Goal: Check status: Check status

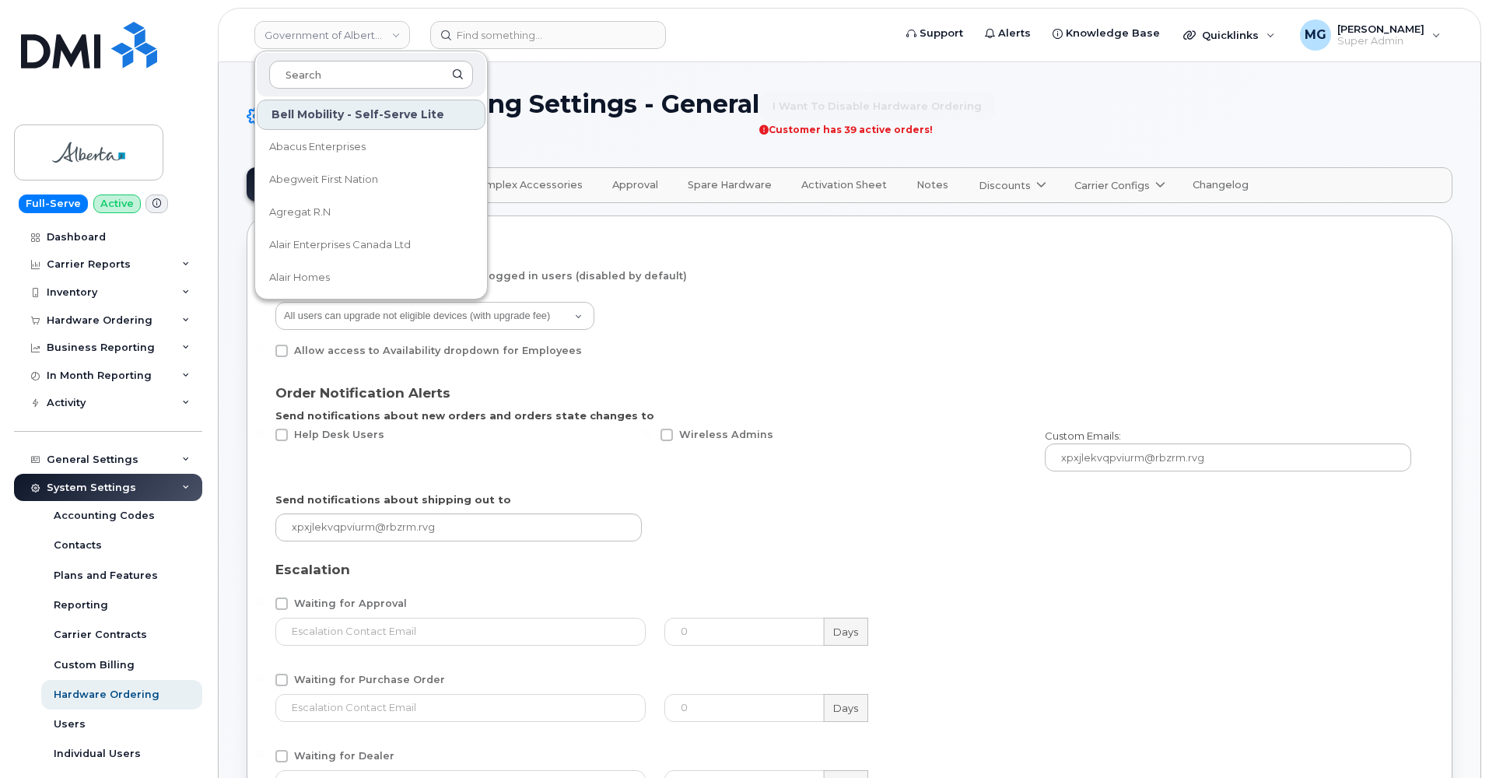
select select "admins"
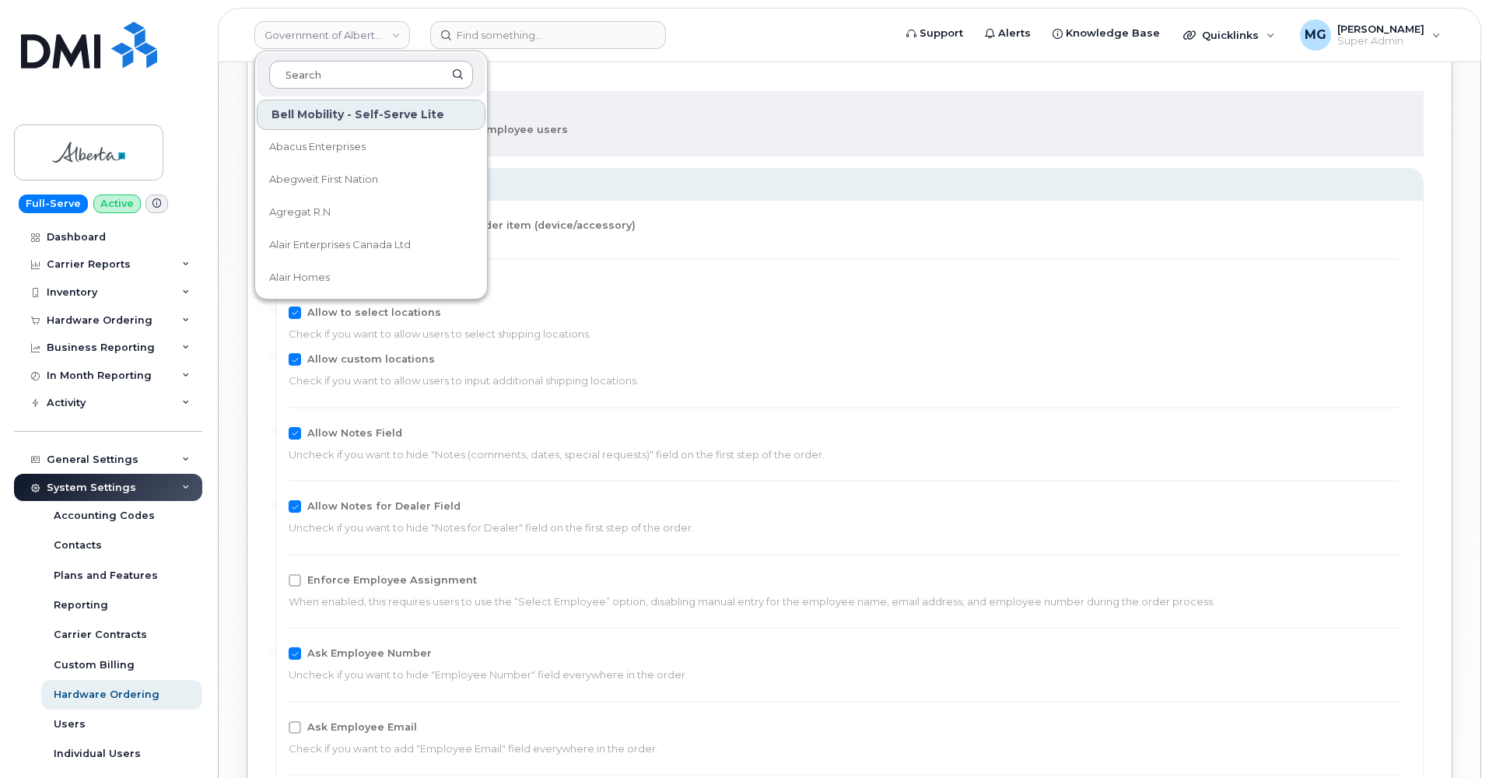
scroll to position [1609, 0]
click at [310, 74] on input at bounding box center [371, 75] width 204 height 28
type input "Aecon"
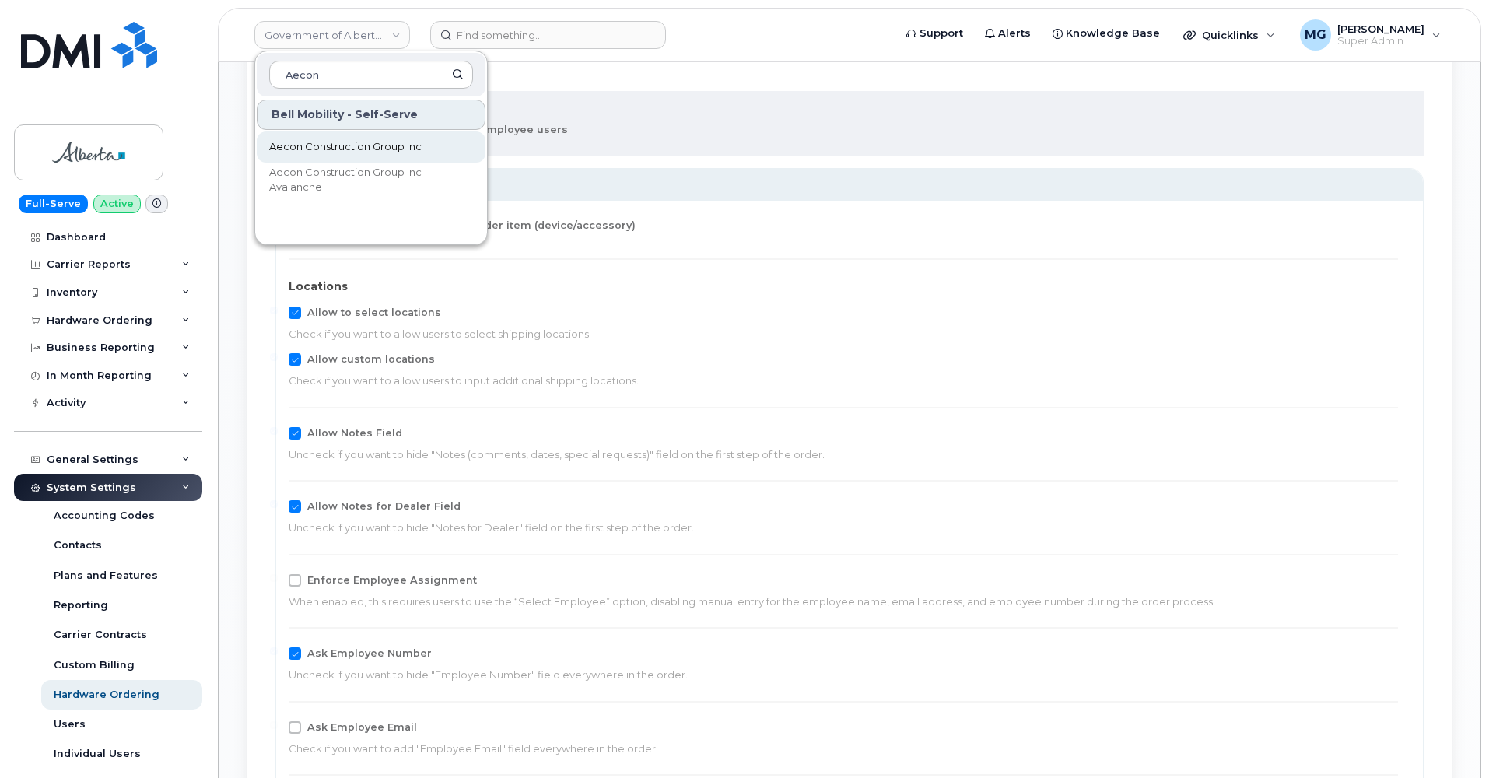
click at [300, 152] on span "Aecon Construction Group Inc" at bounding box center [345, 147] width 152 height 16
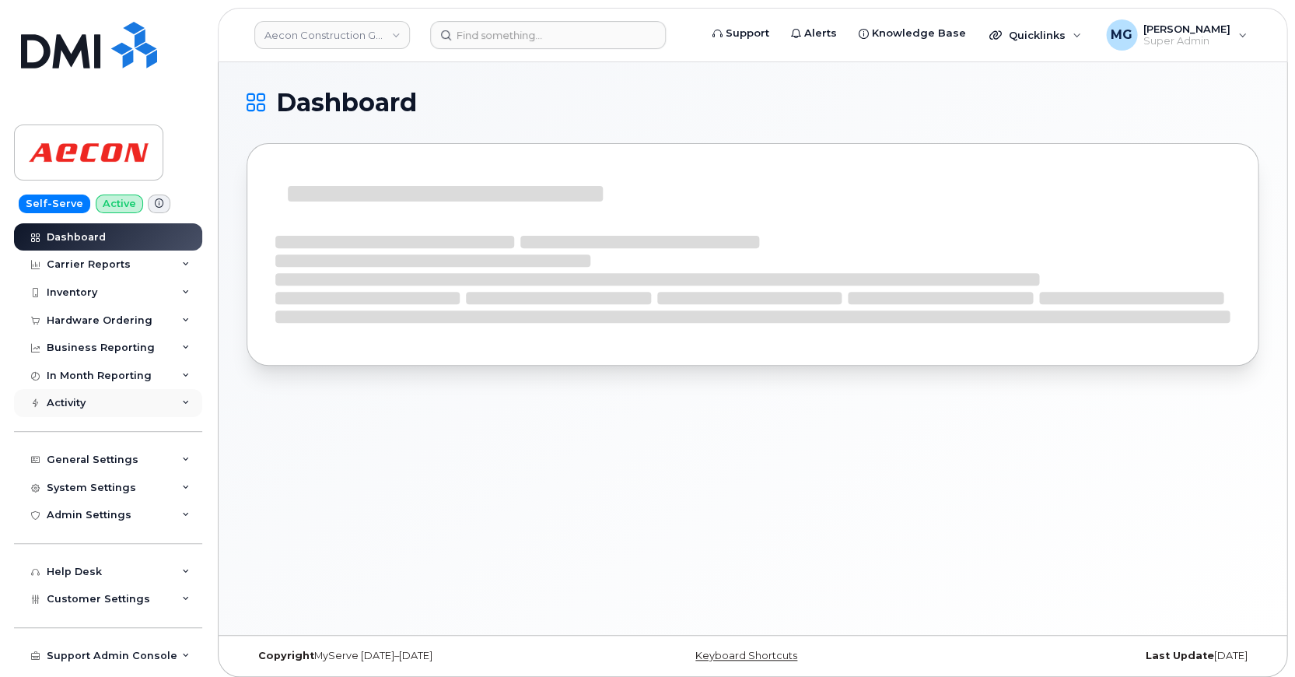
click at [93, 400] on div "Activity" at bounding box center [108, 403] width 188 height 28
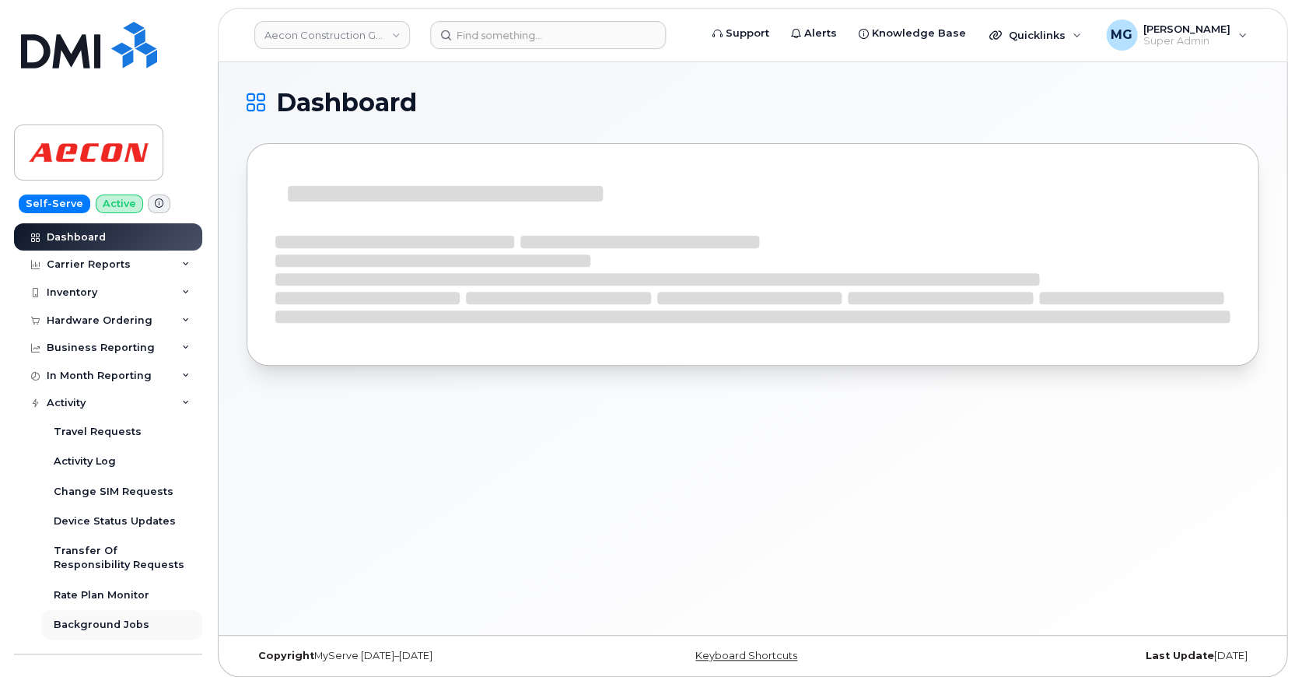
click at [106, 618] on div "Background Jobs" at bounding box center [102, 625] width 96 height 14
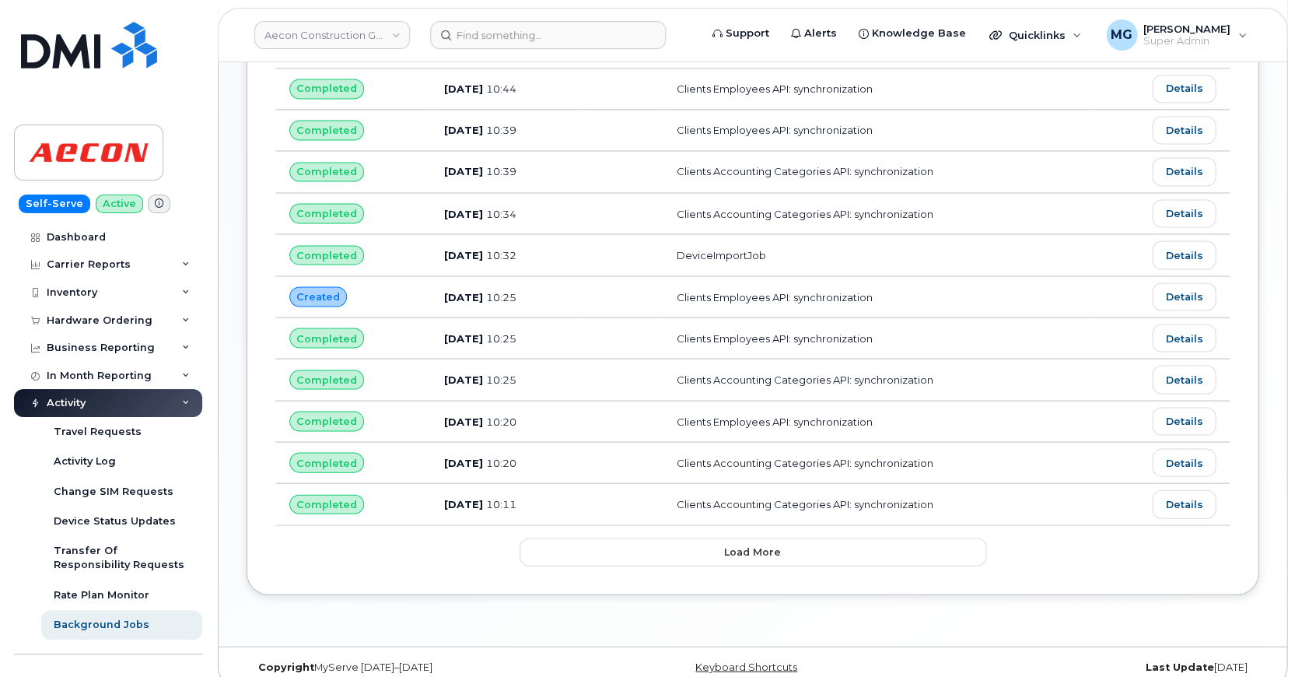
scroll to position [778, 0]
click at [759, 544] on span "Load more" at bounding box center [752, 551] width 57 height 15
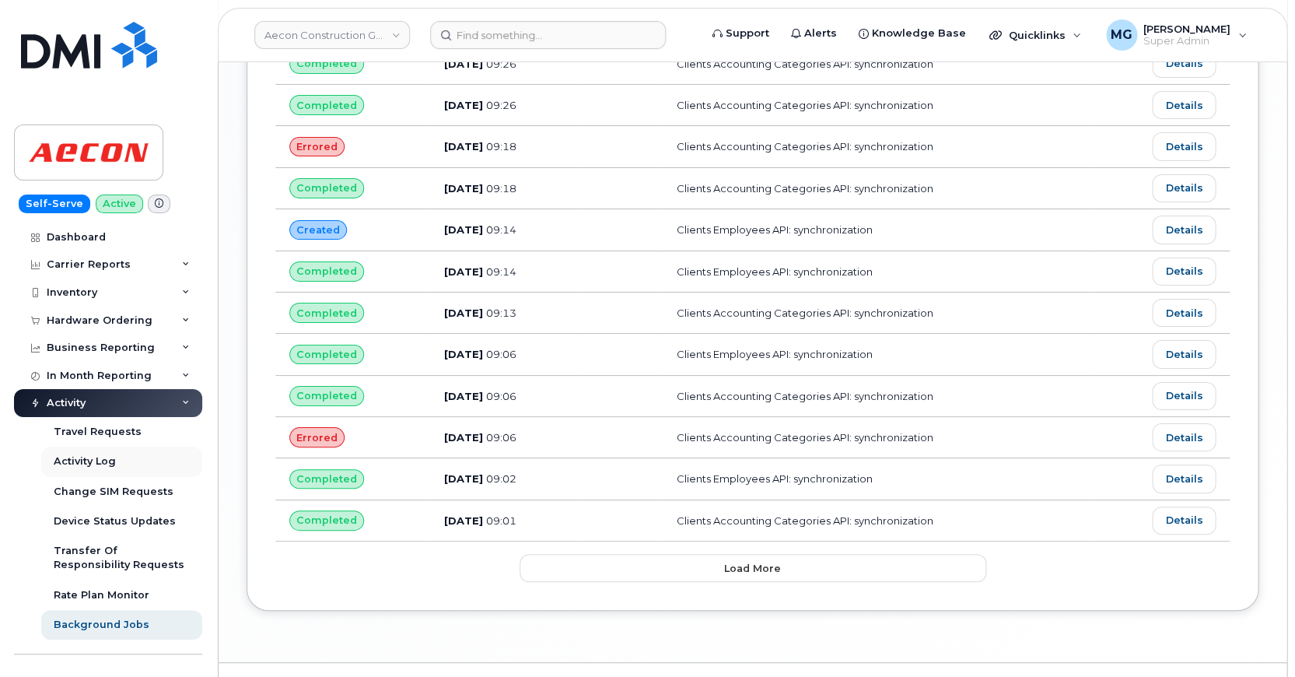
scroll to position [1799, 0]
click at [757, 561] on span "Load more" at bounding box center [752, 568] width 57 height 15
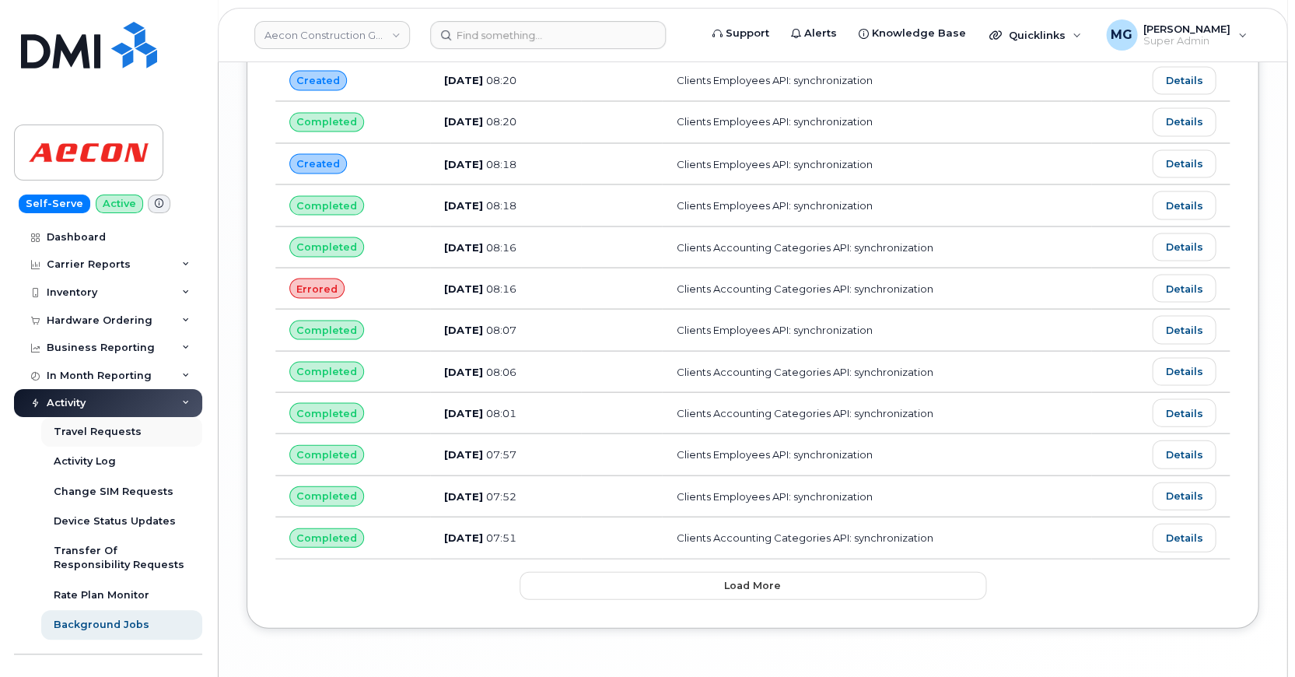
scroll to position [2820, 0]
click at [678, 572] on button "Load more" at bounding box center [753, 586] width 467 height 28
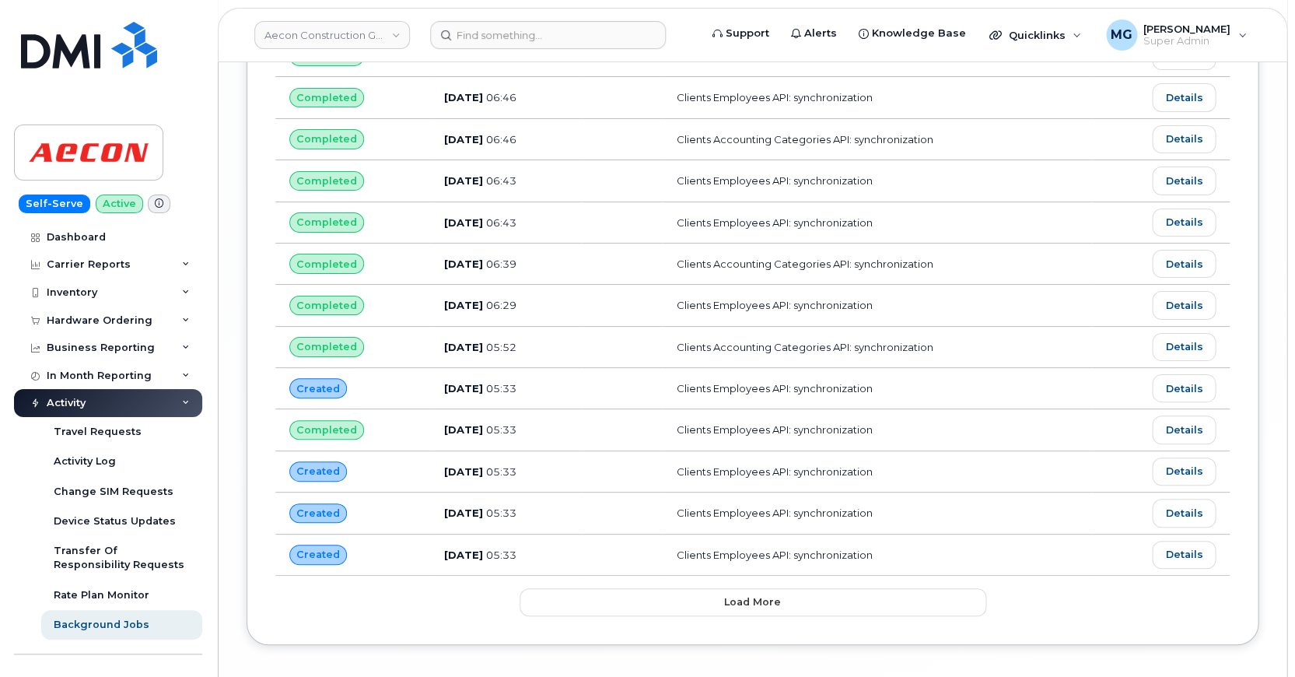
scroll to position [3841, 0]
click at [672, 589] on button "Load more" at bounding box center [753, 603] width 467 height 28
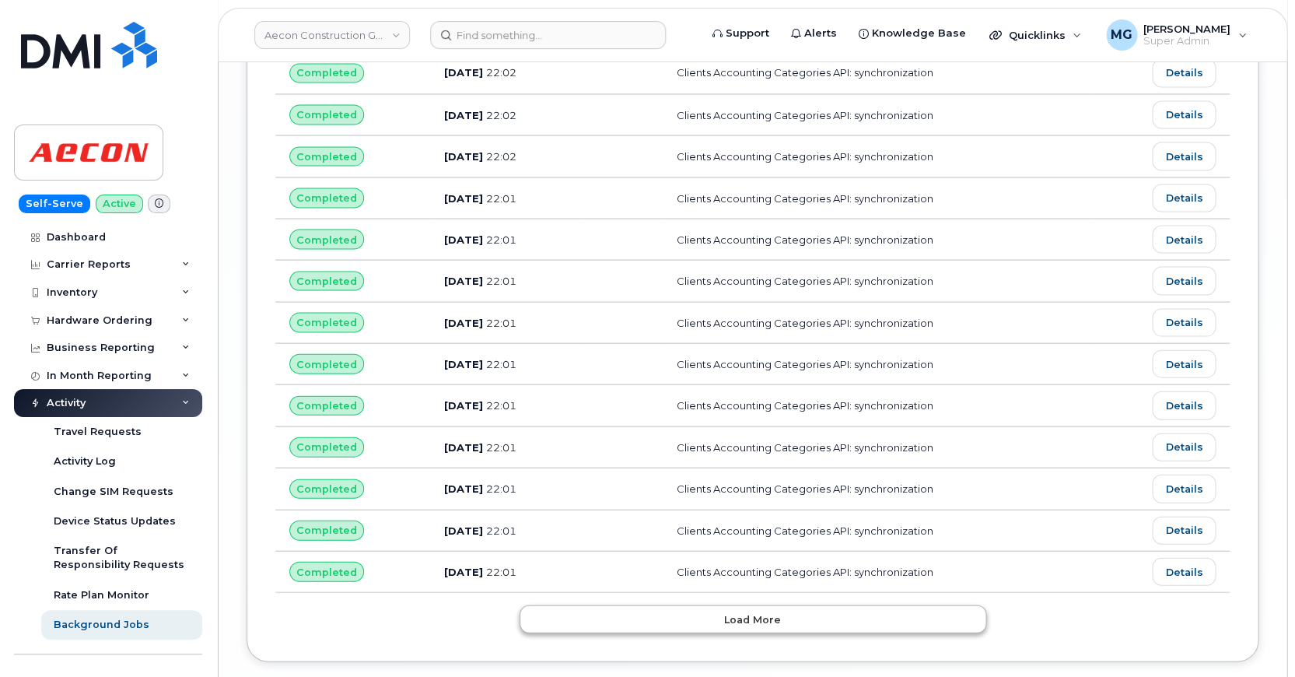
scroll to position [4862, 0]
click at [680, 605] on button "Load more" at bounding box center [753, 619] width 467 height 28
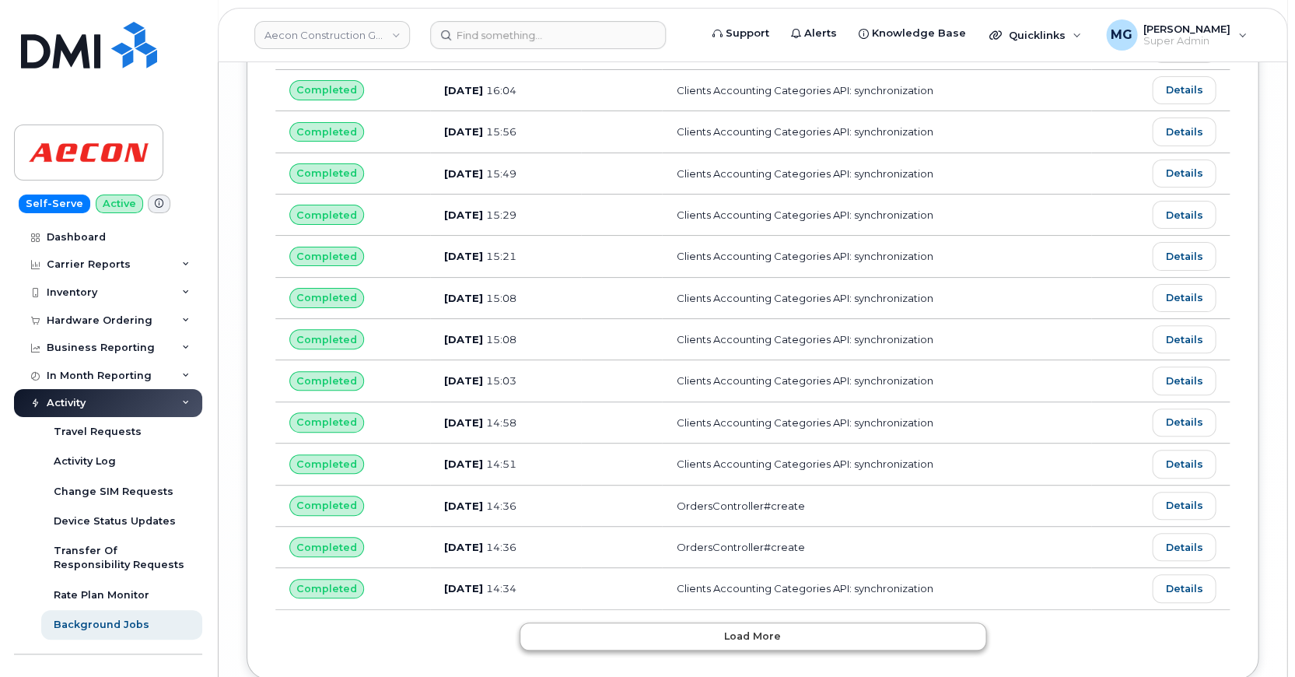
scroll to position [5883, 0]
click at [675, 623] on button "Load more" at bounding box center [753, 637] width 467 height 28
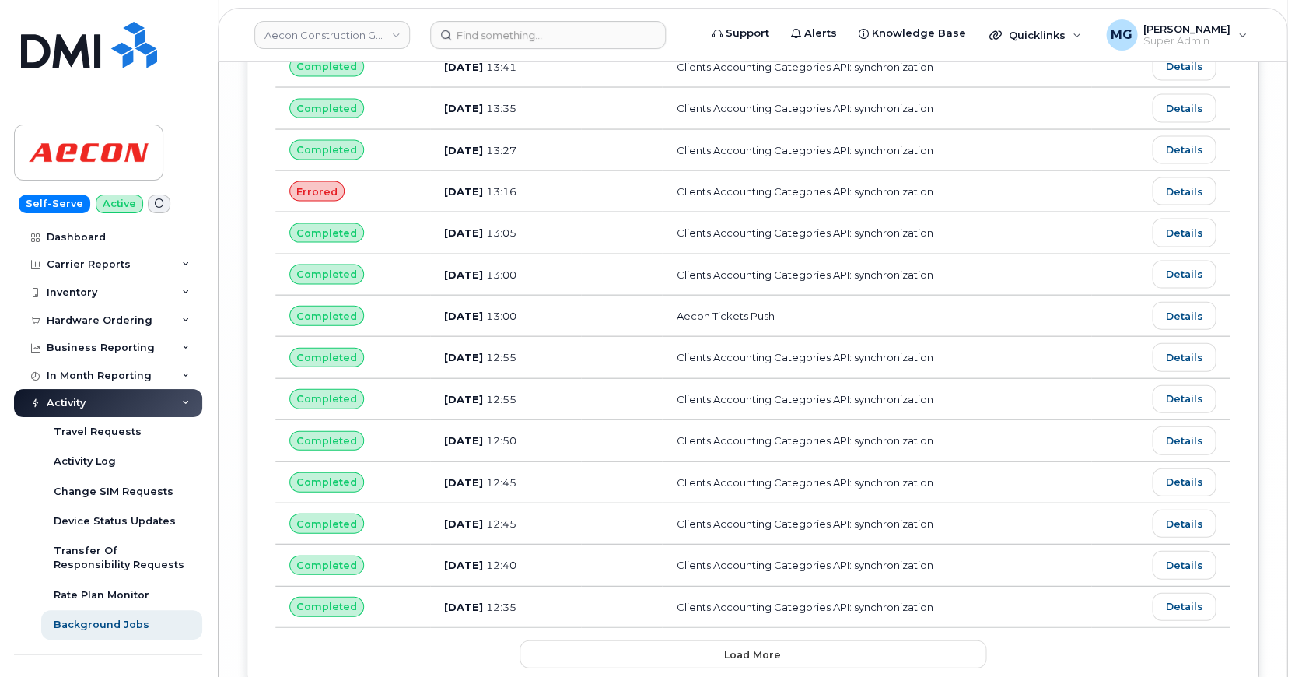
scroll to position [6903, 0]
click at [750, 647] on span "Load more" at bounding box center [752, 654] width 57 height 15
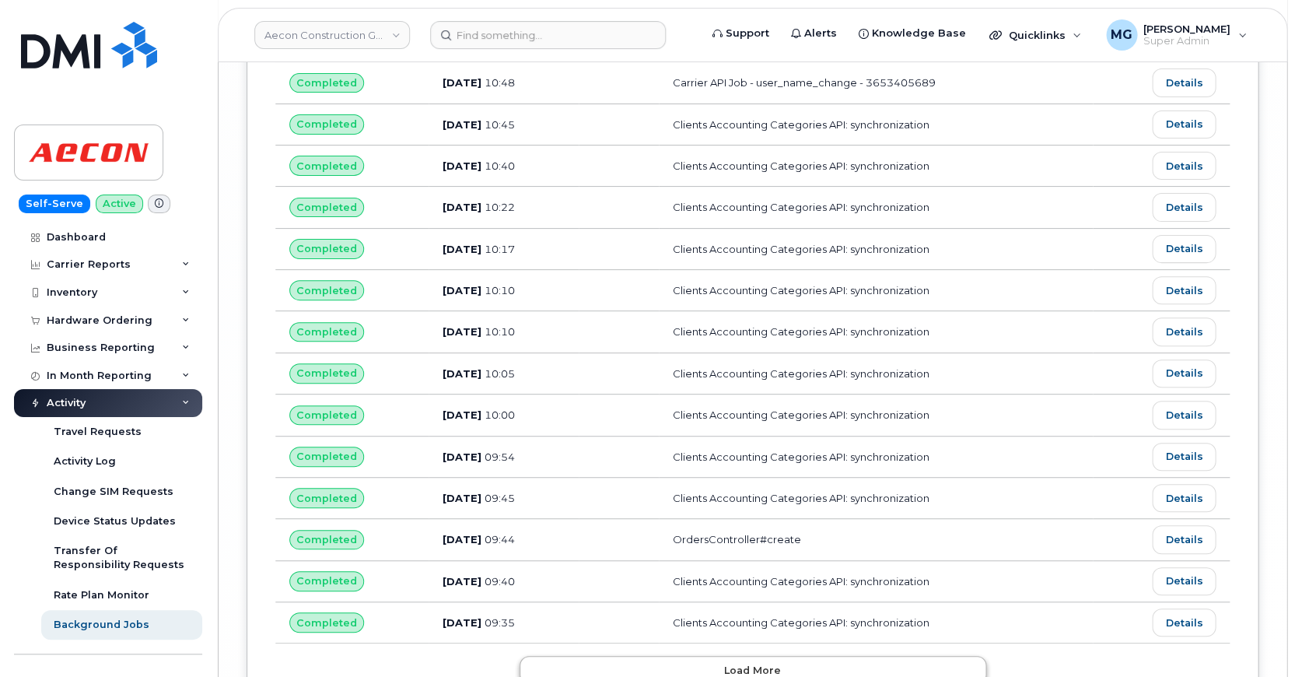
scroll to position [7925, 0]
click at [754, 664] on span "Load more" at bounding box center [752, 671] width 57 height 15
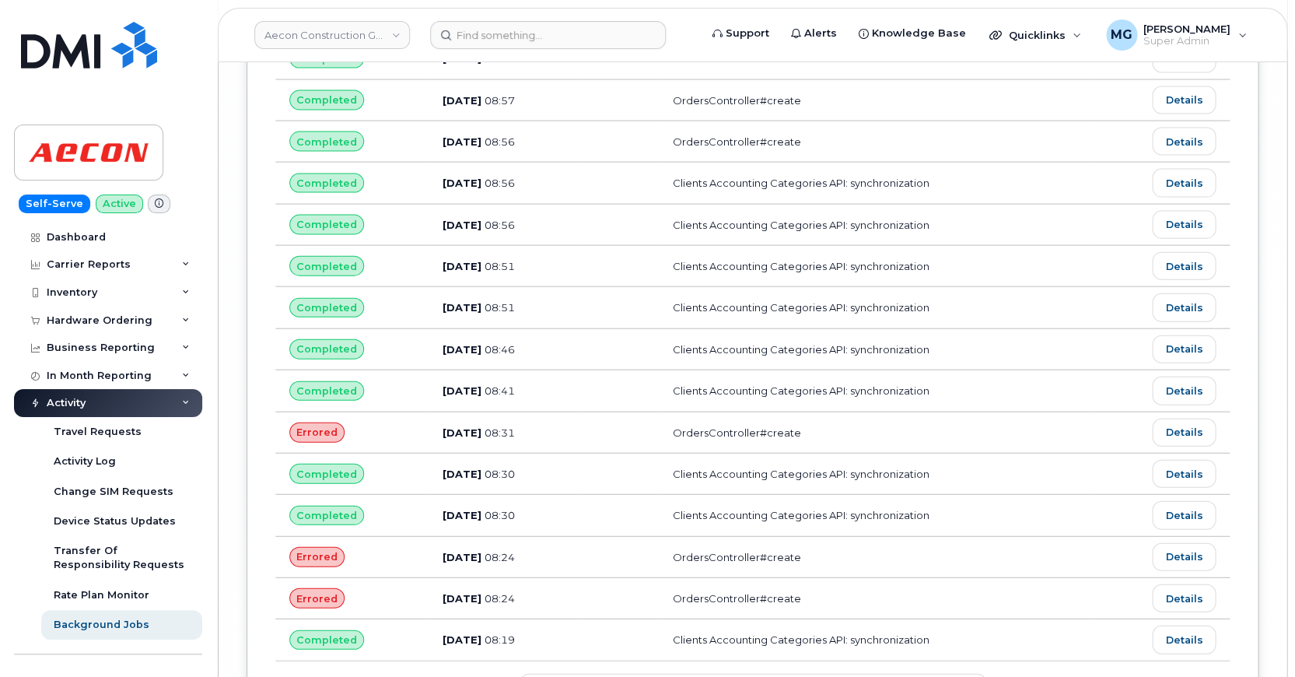
scroll to position [8946, 0]
click at [762, 676] on span "Load more" at bounding box center [752, 687] width 57 height 15
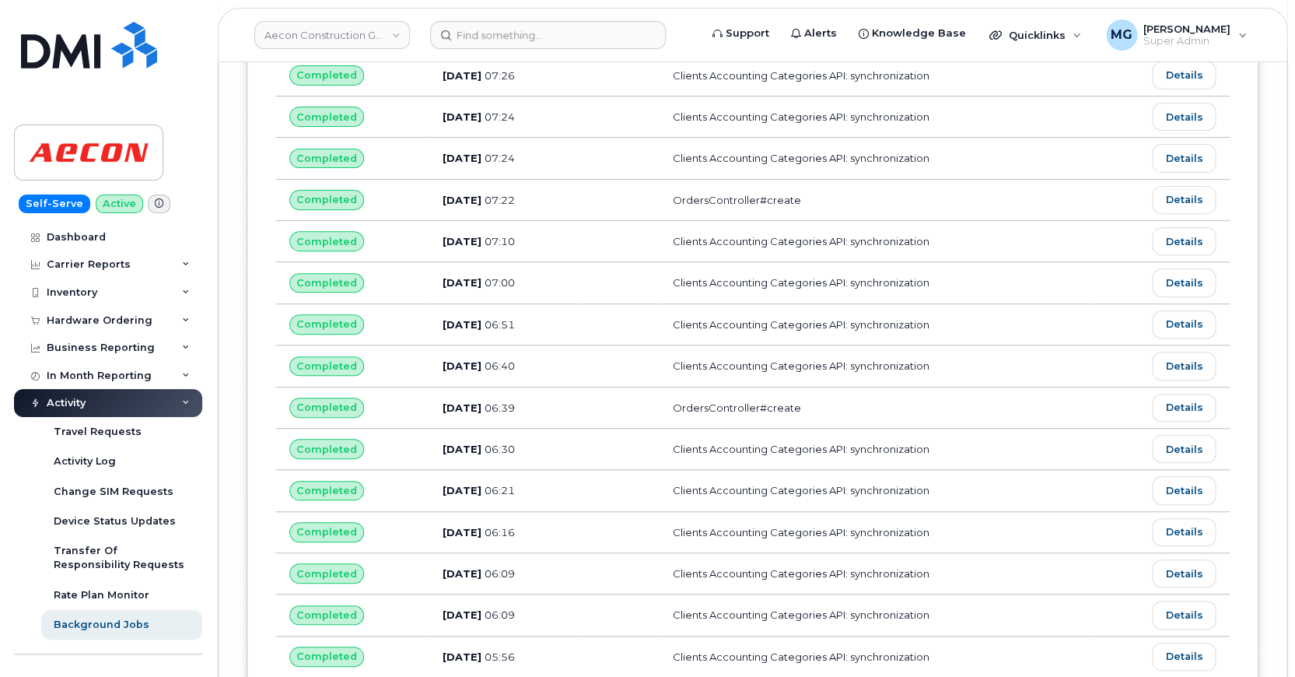
scroll to position [9968, 0]
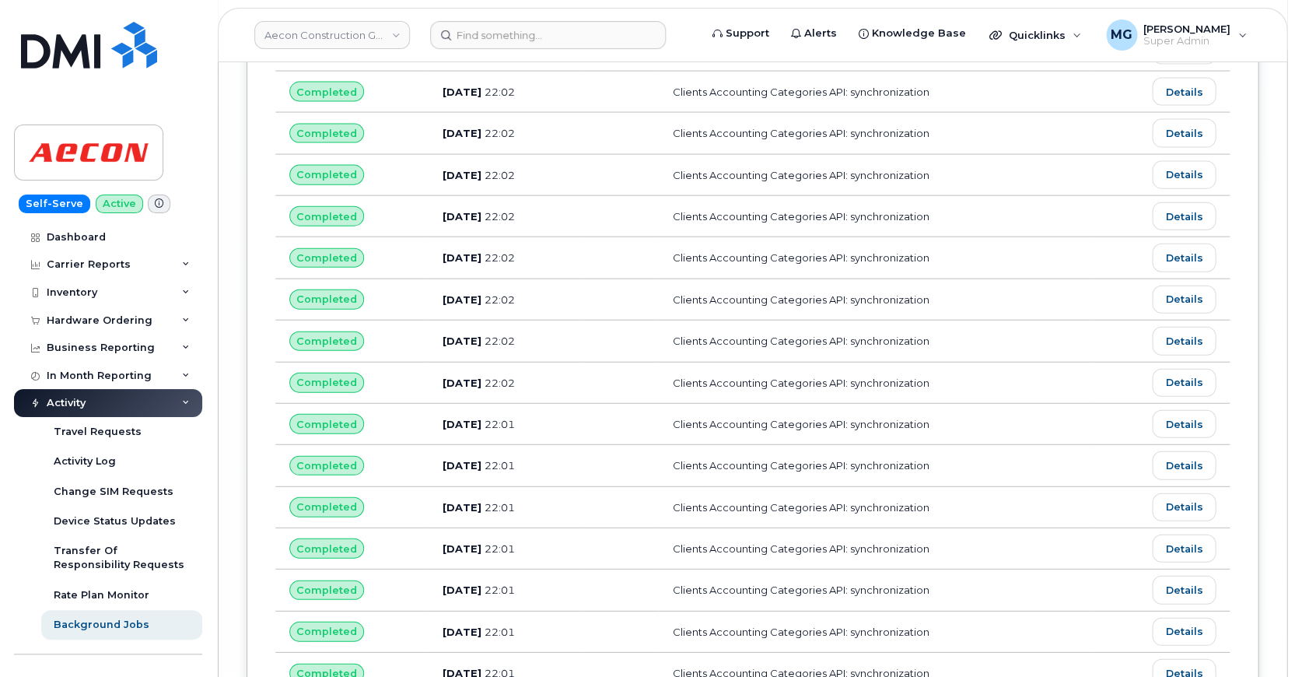
scroll to position [10988, 0]
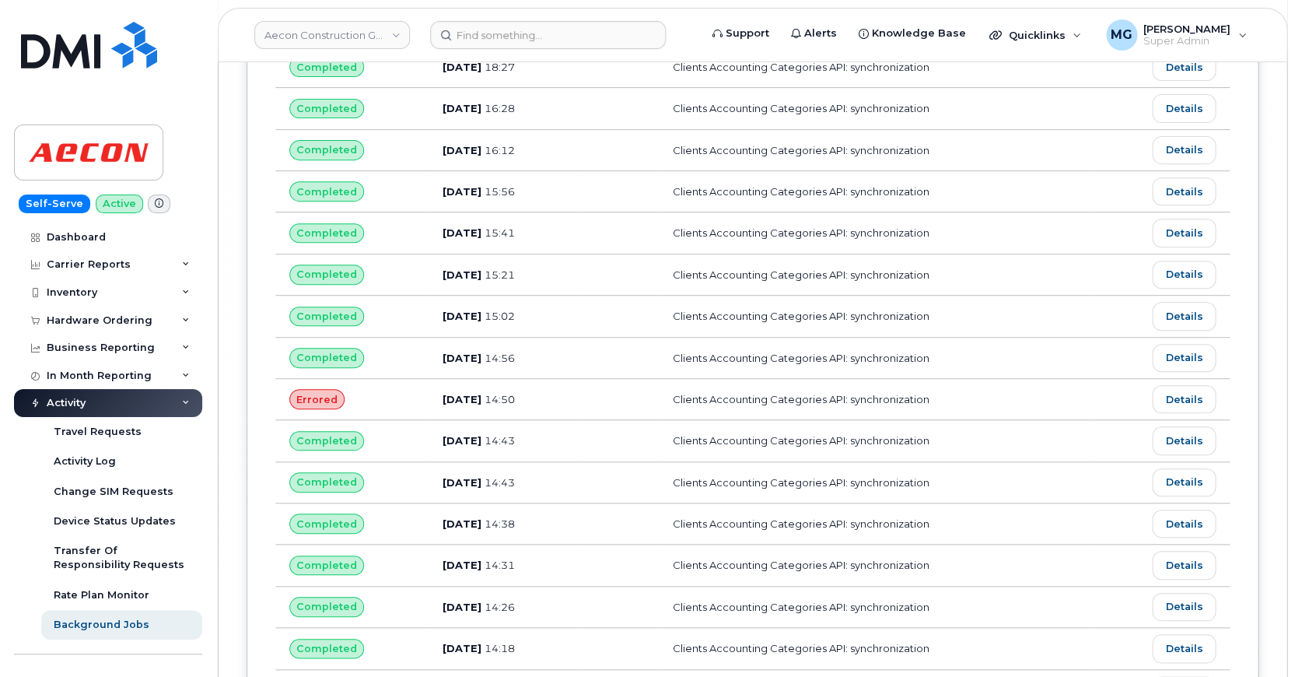
scroll to position [12009, 0]
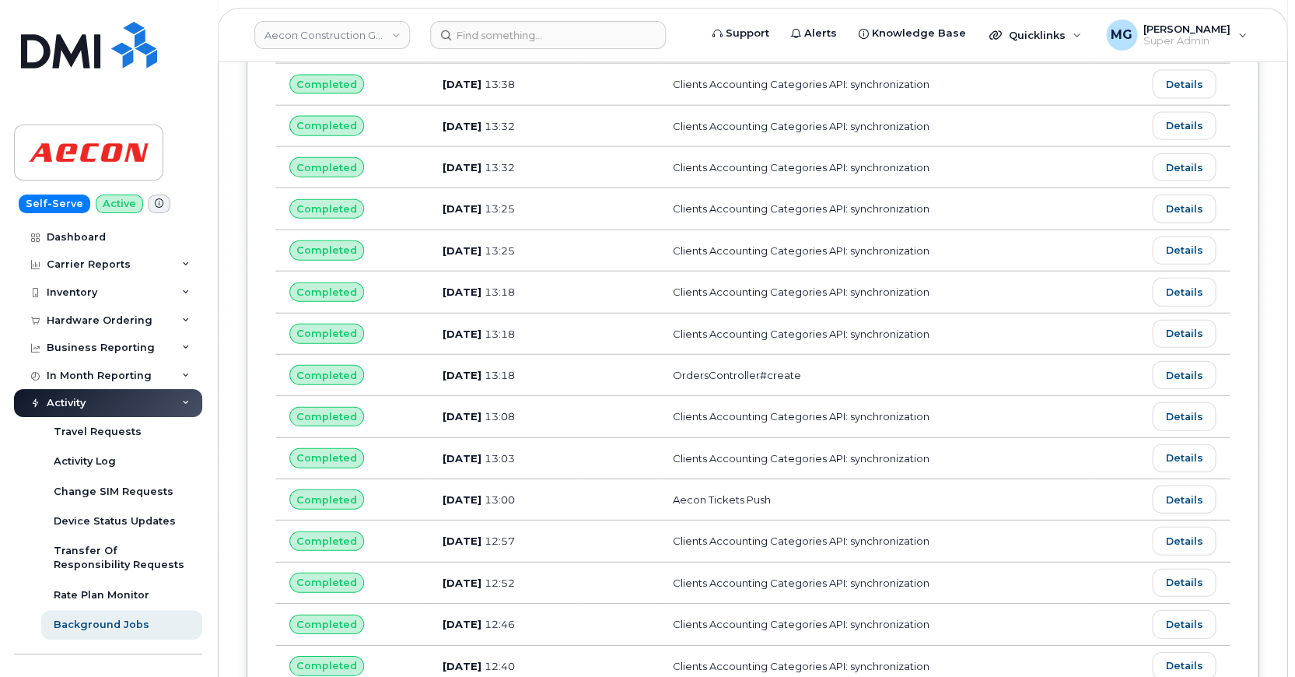
scroll to position [13030, 0]
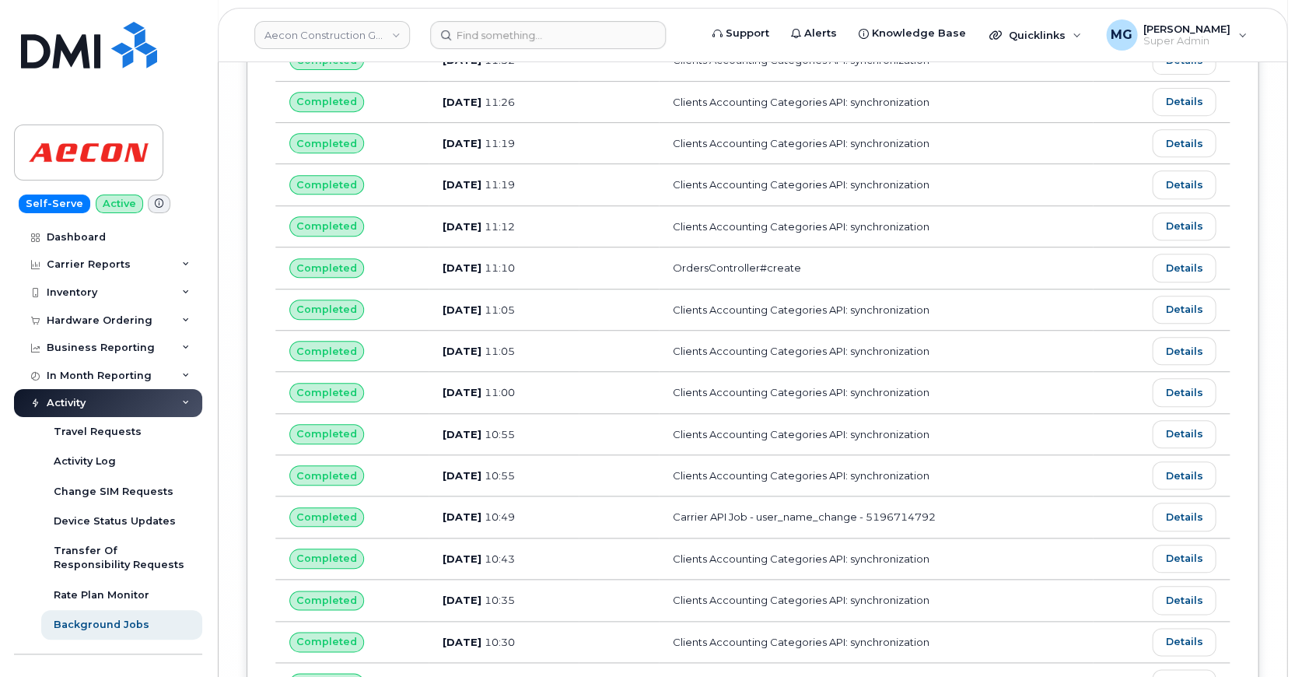
scroll to position [14051, 0]
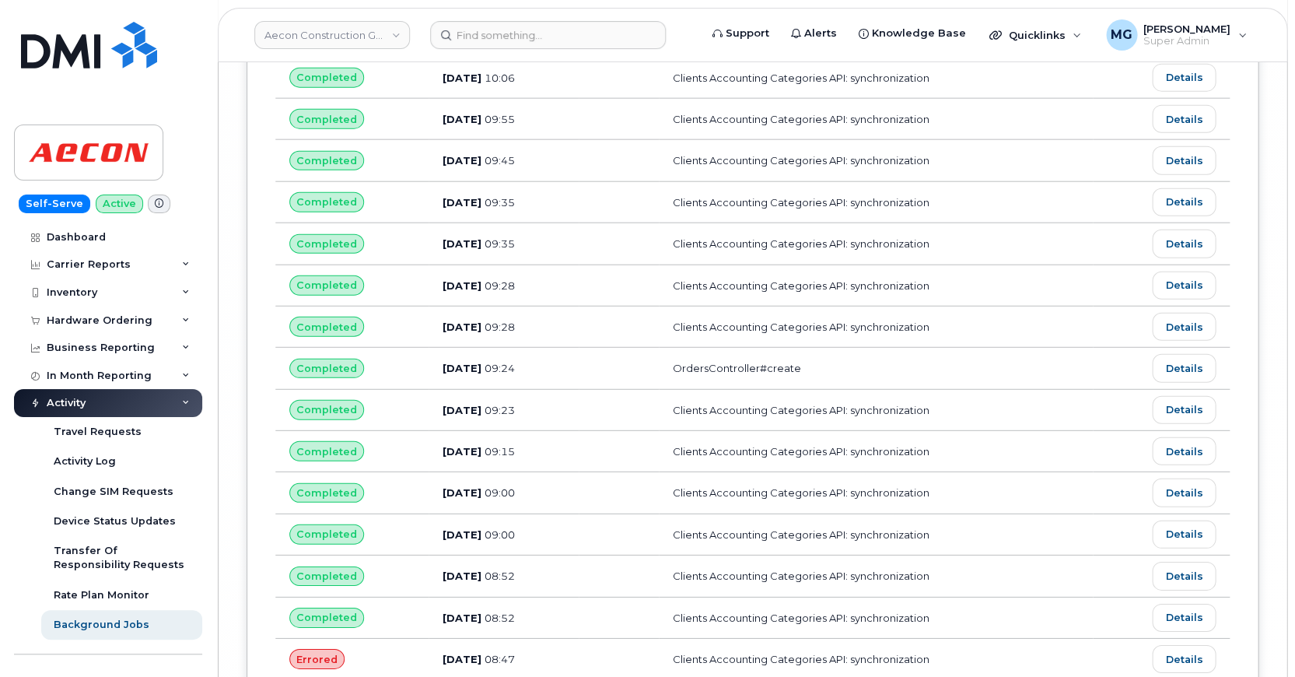
scroll to position [15072, 0]
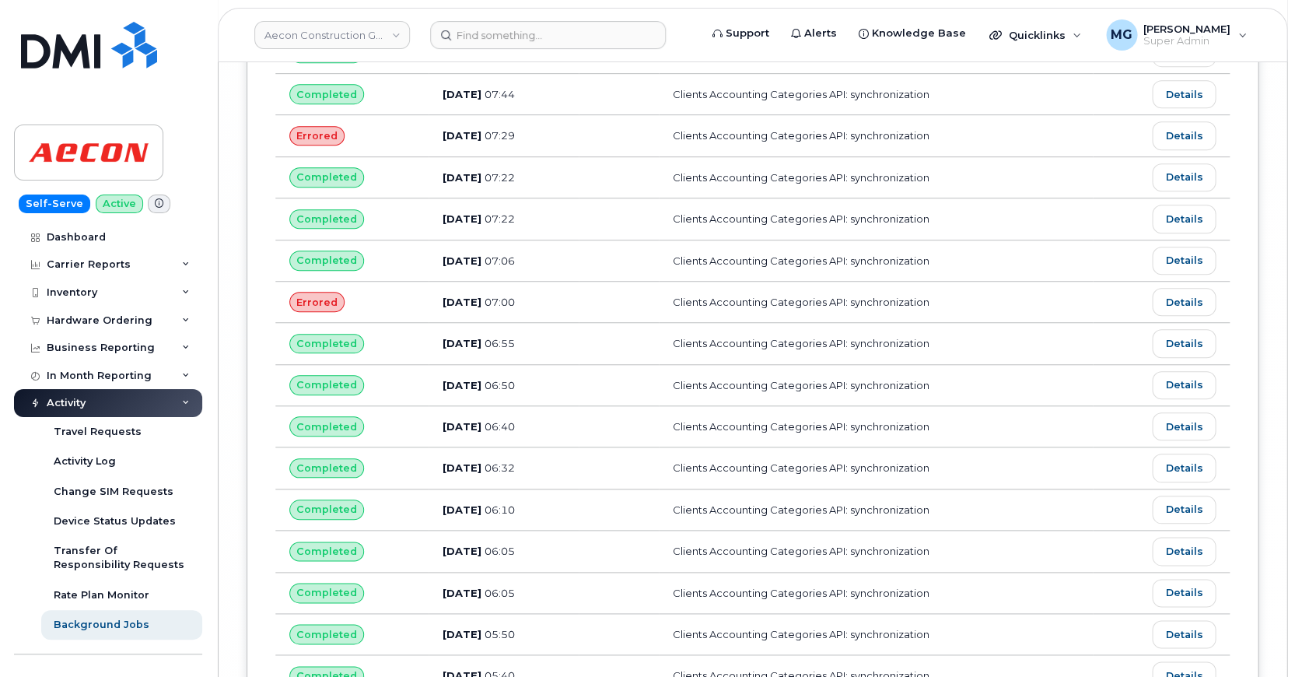
scroll to position [16093, 0]
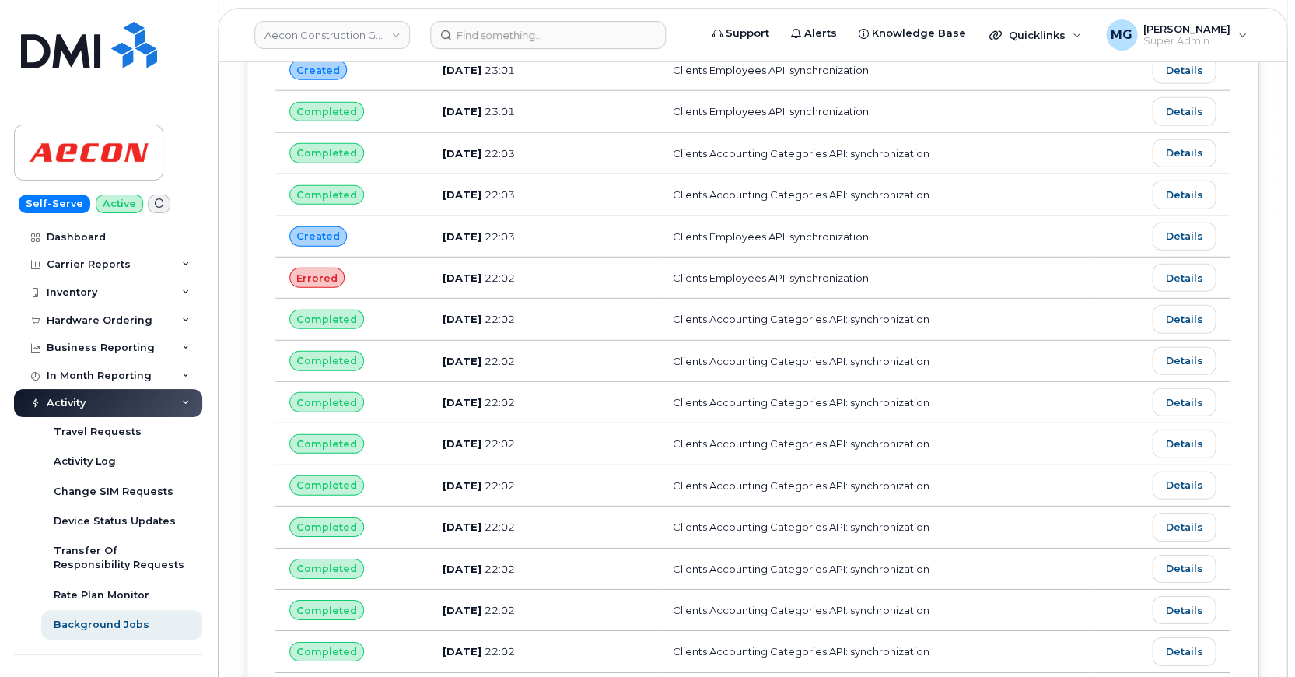
scroll to position [17114, 0]
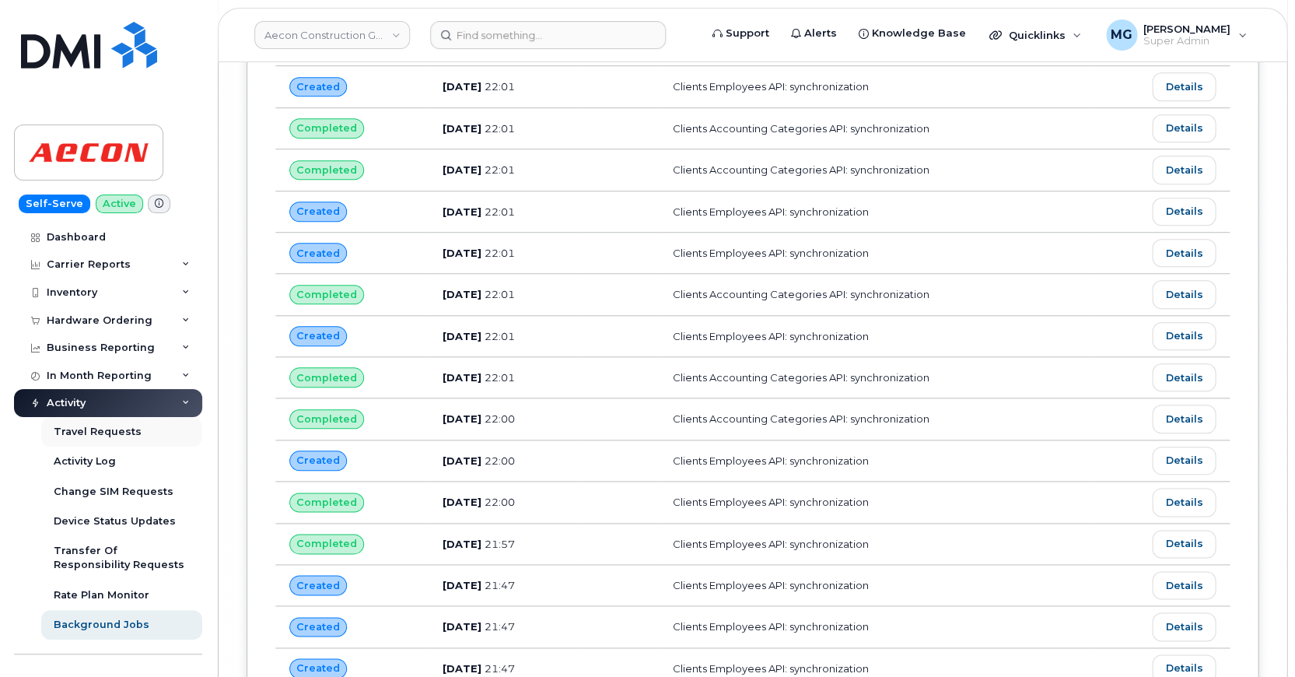
scroll to position [18136, 0]
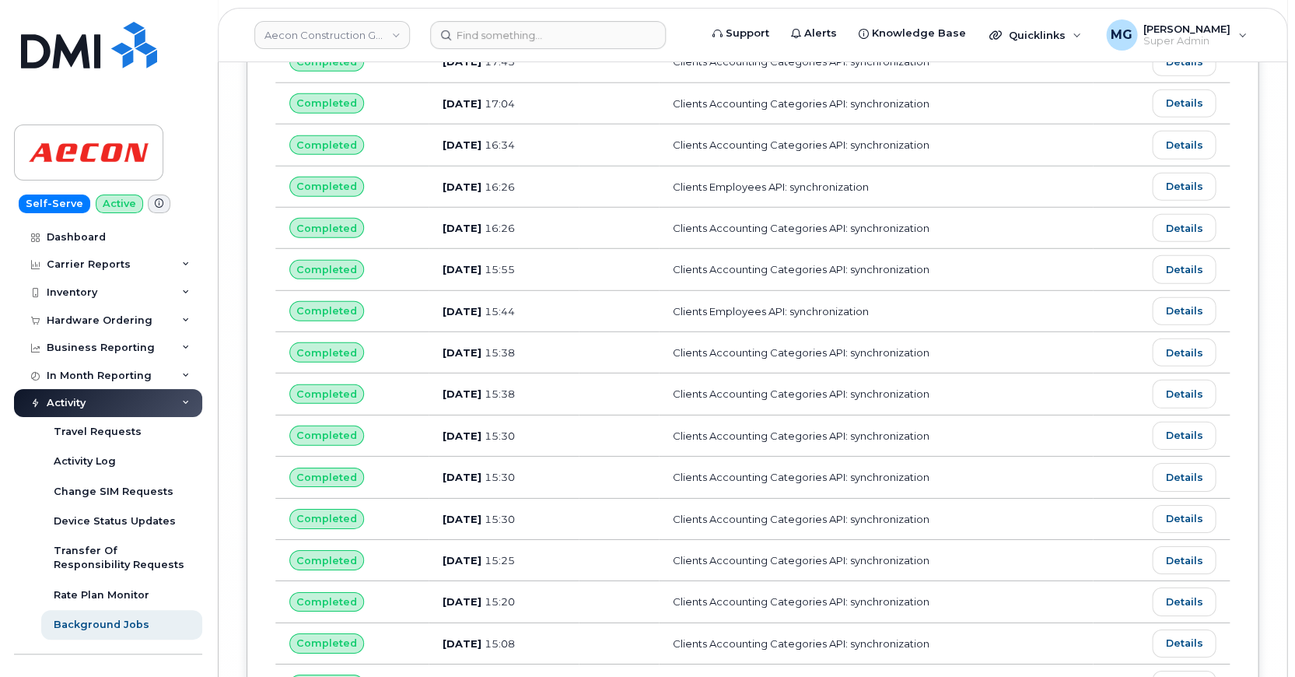
scroll to position [19156, 0]
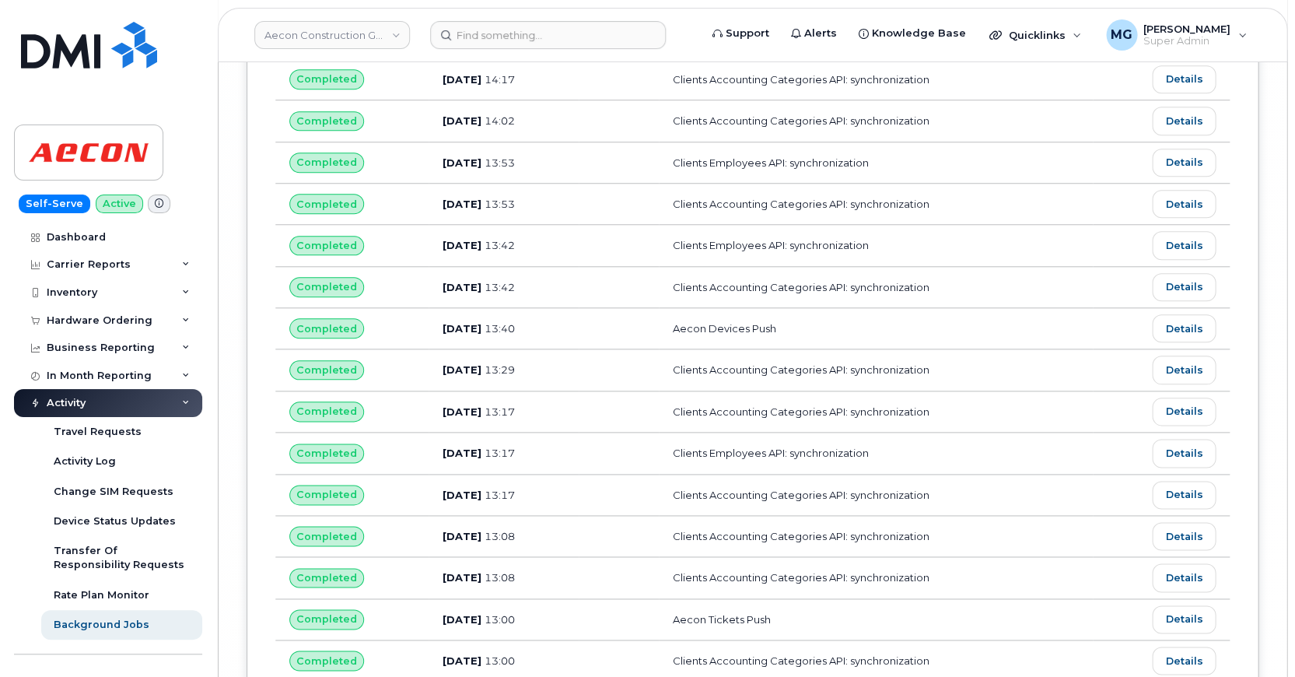
scroll to position [20177, 0]
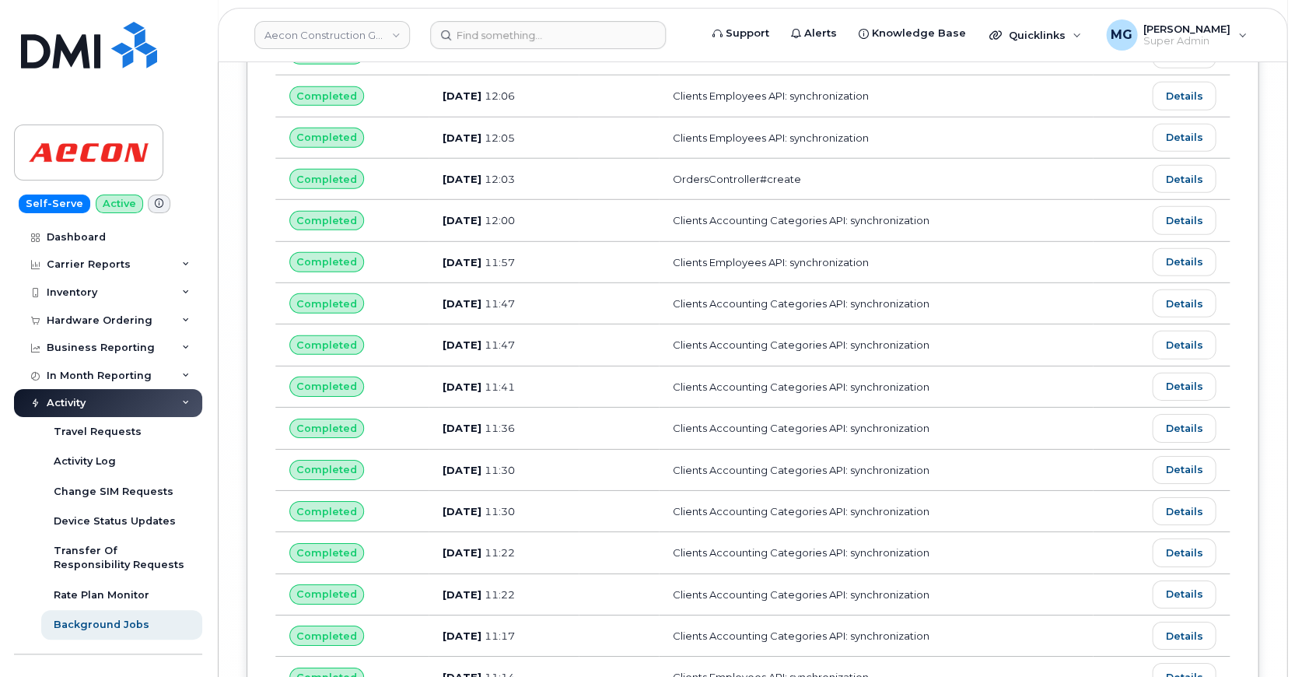
scroll to position [21199, 0]
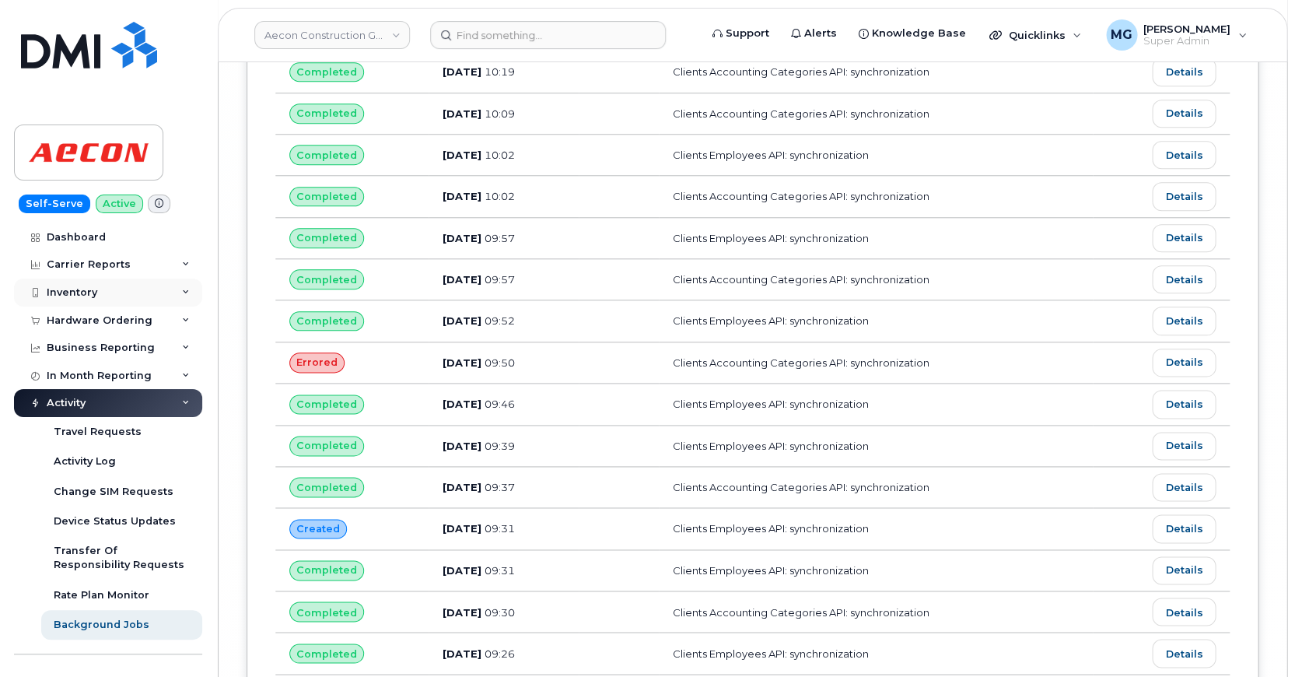
scroll to position [22219, 0]
drag, startPoint x: 54, startPoint y: 278, endPoint x: 664, endPoint y: 526, distance: 658.4
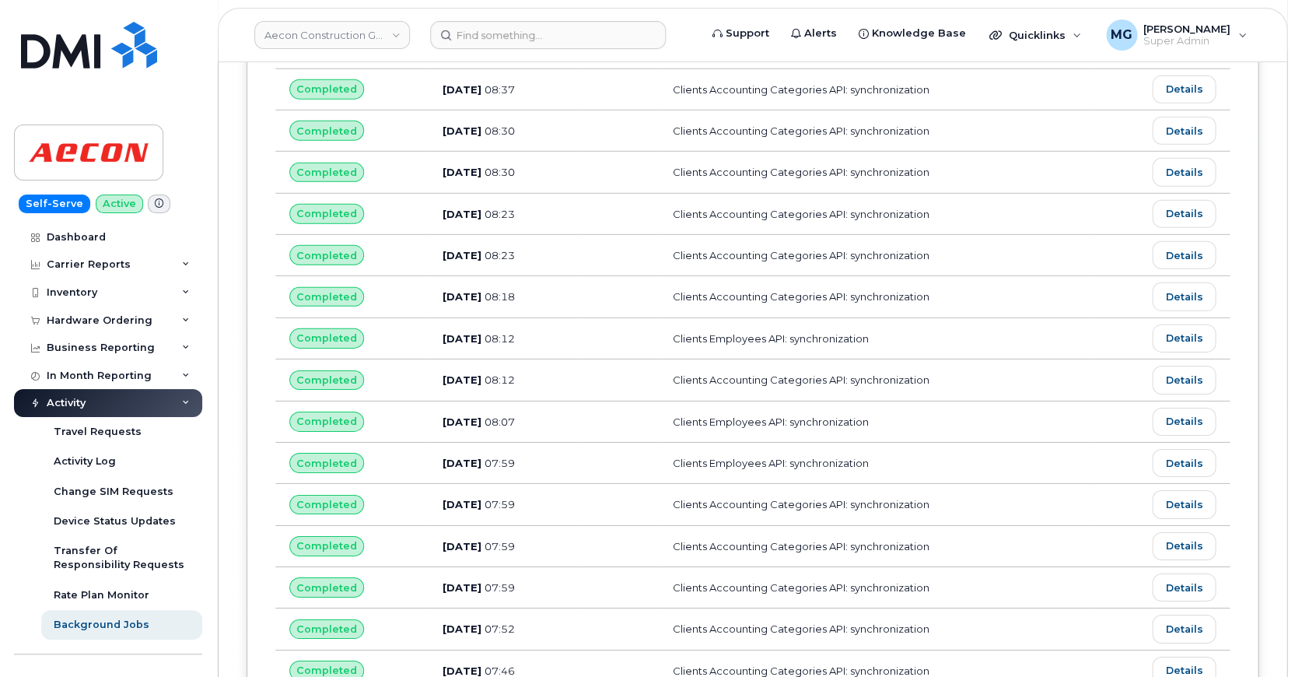
scroll to position [23240, 0]
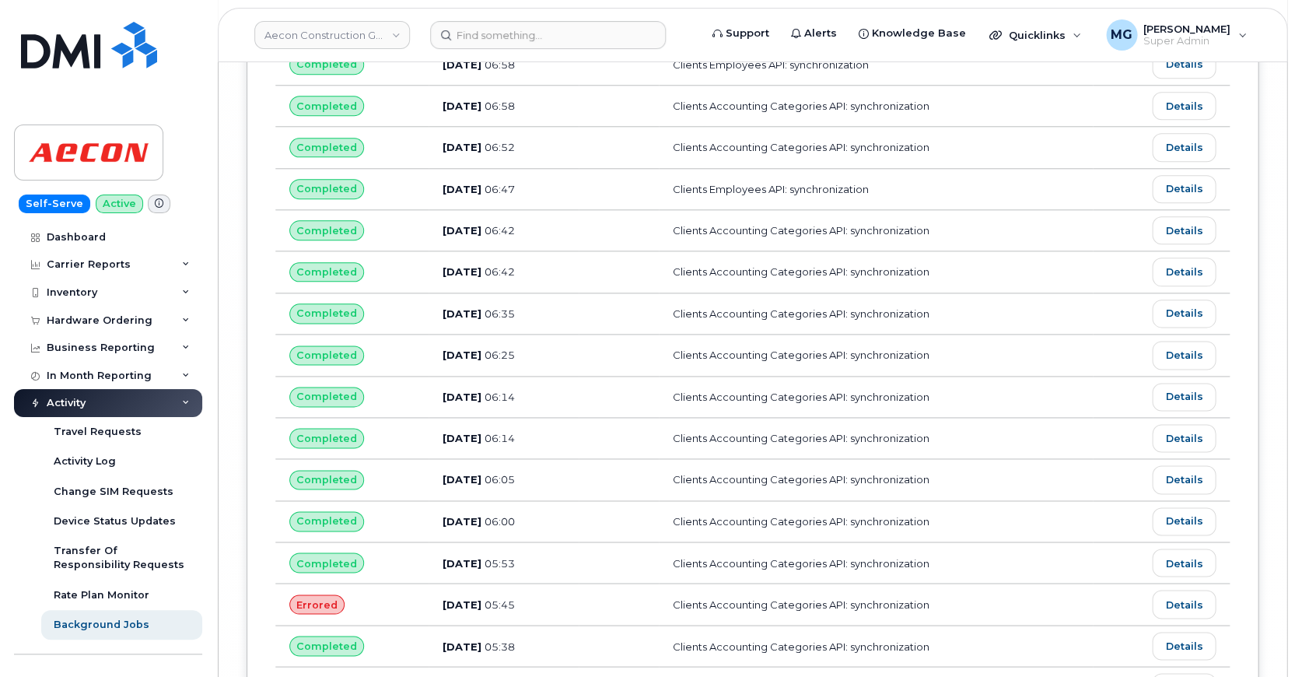
scroll to position [24261, 0]
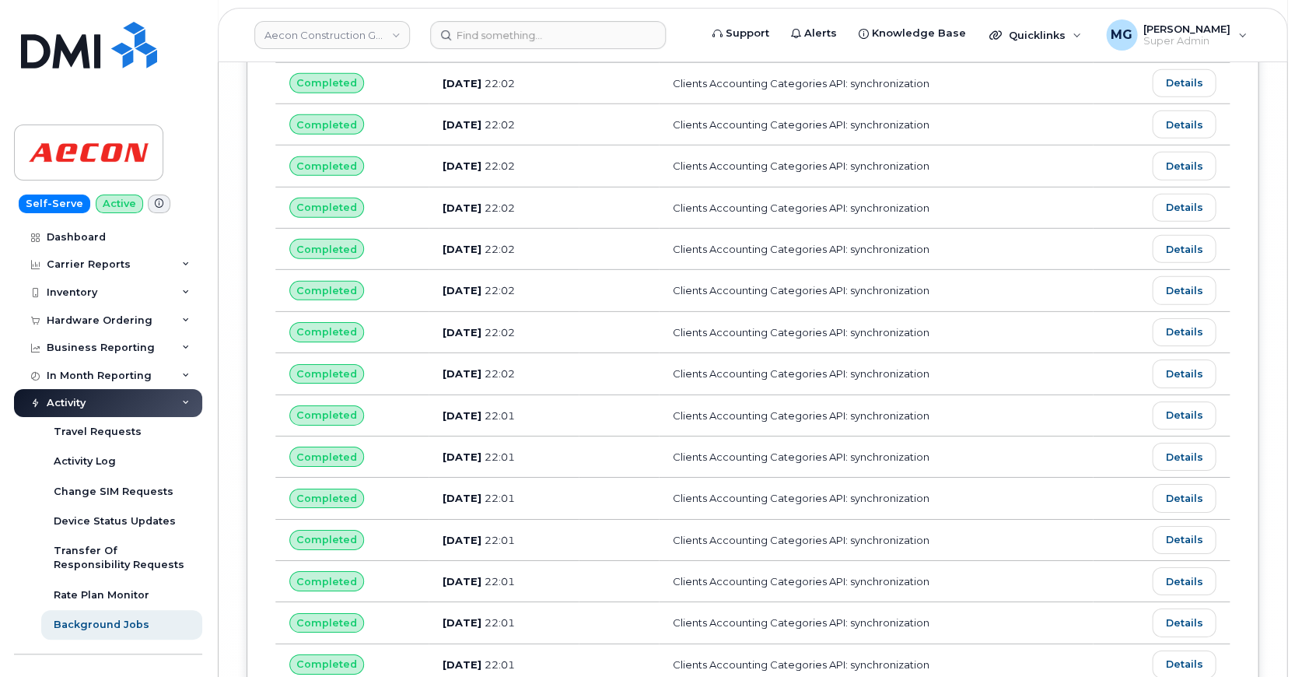
scroll to position [25241, 0]
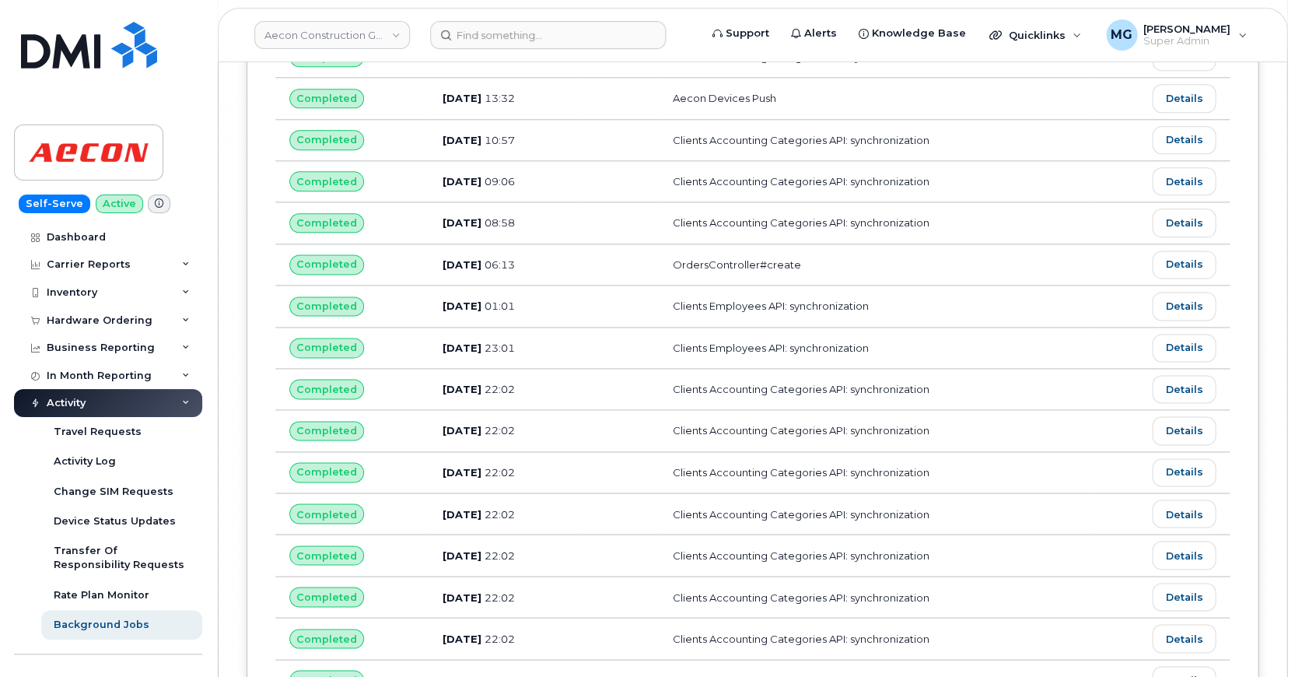
scroll to position [26304, 0]
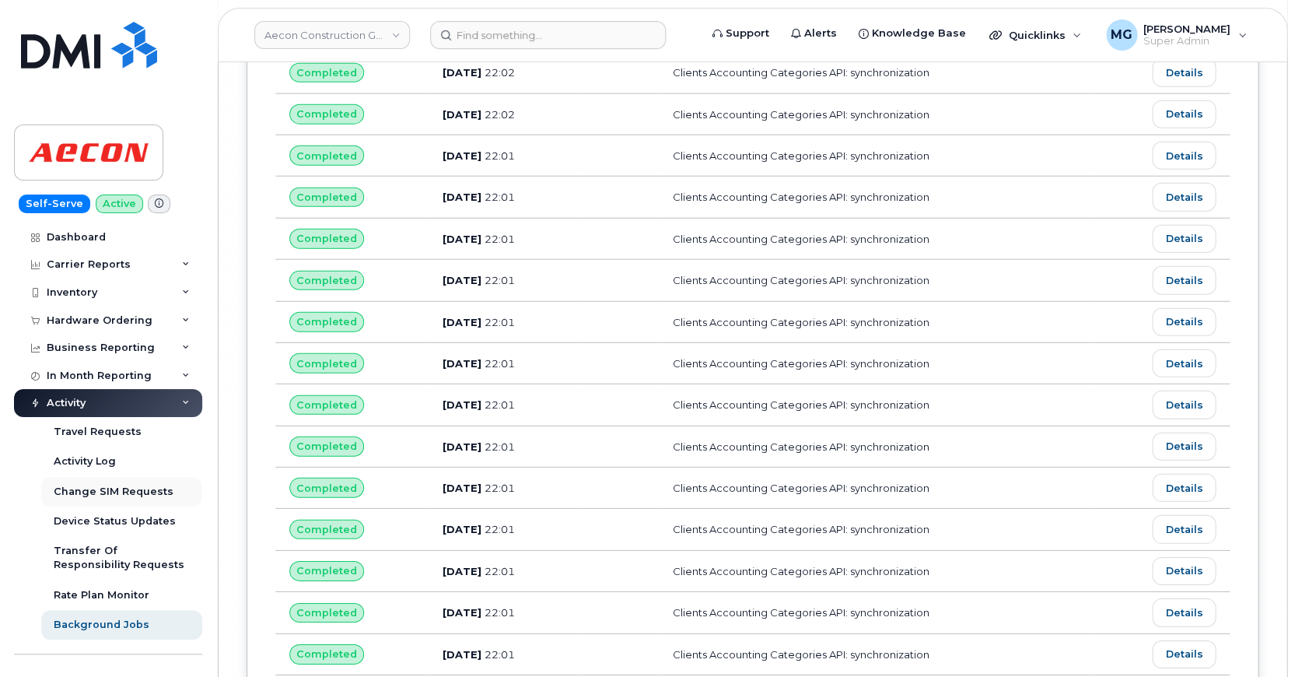
scroll to position [26999, 0]
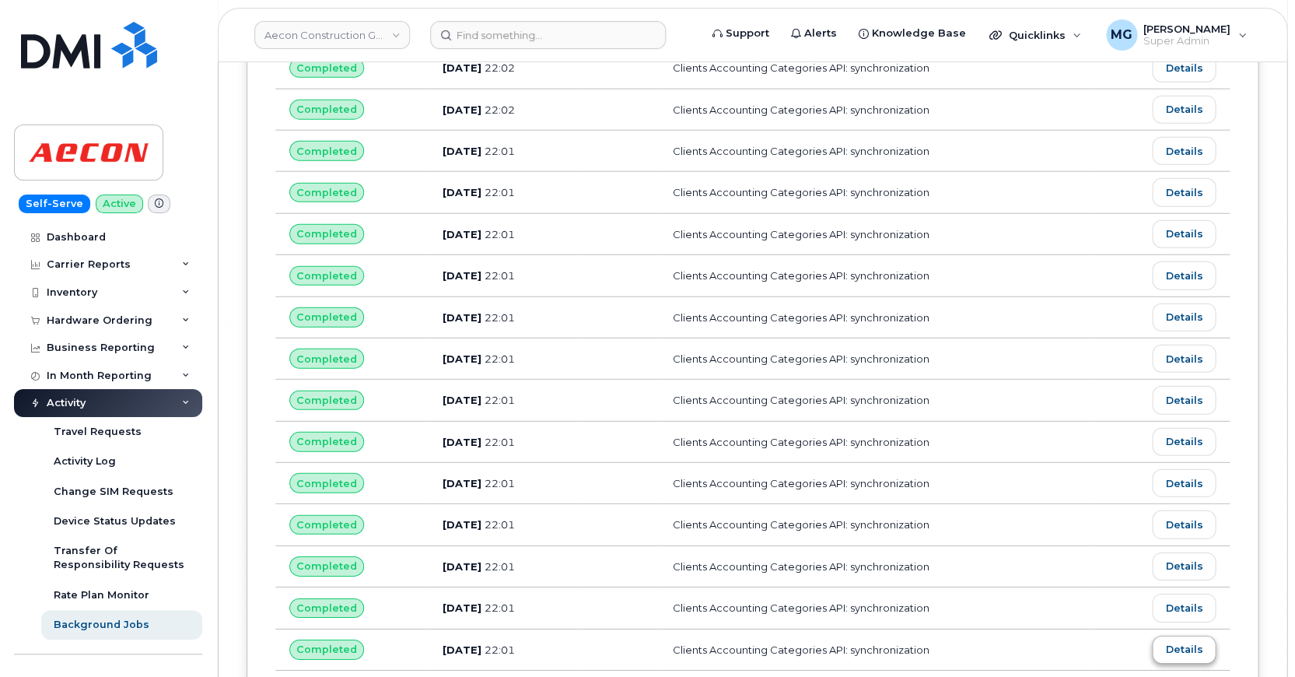
click at [1182, 636] on link "Details" at bounding box center [1184, 650] width 64 height 28
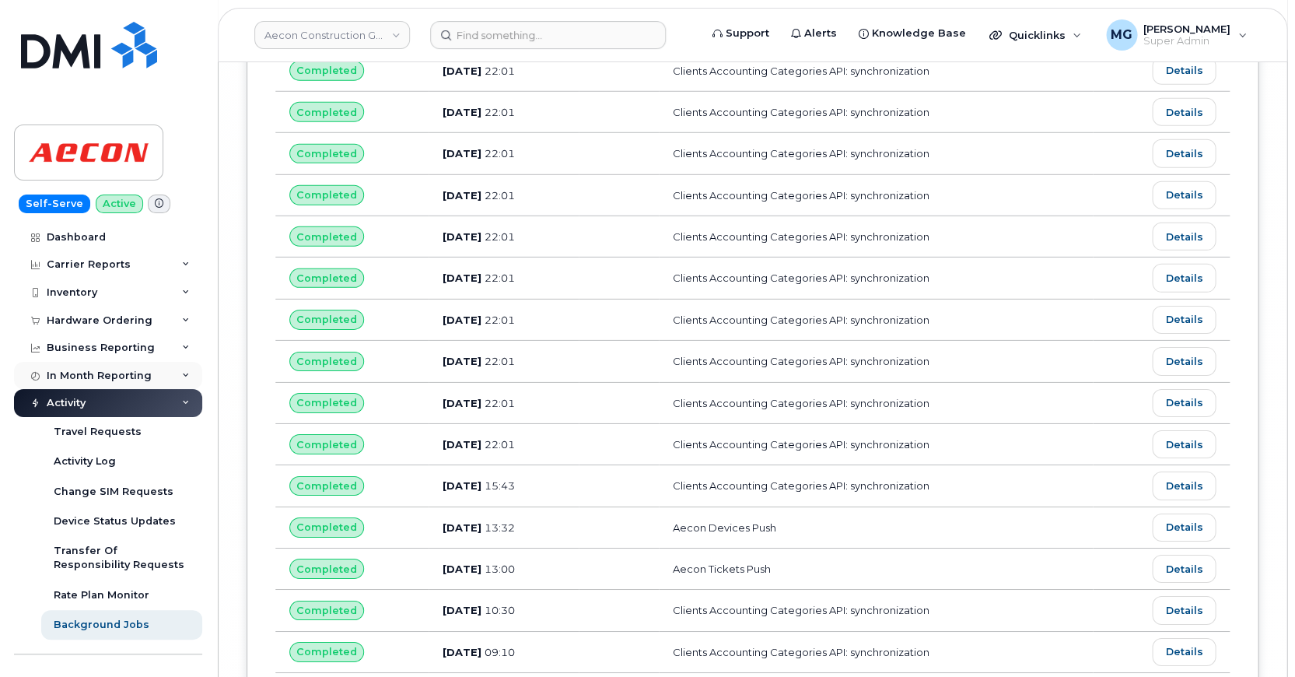
scroll to position [27239, 0]
